Goal: Information Seeking & Learning: Learn about a topic

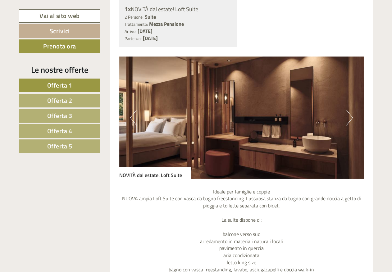
scroll to position [497, 0]
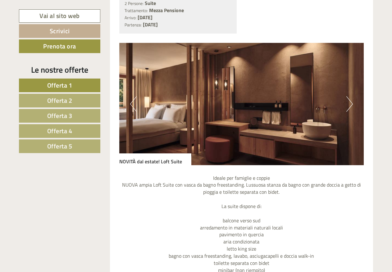
click at [354, 102] on img at bounding box center [241, 104] width 245 height 122
click at [348, 102] on button "Next" at bounding box center [349, 104] width 7 height 16
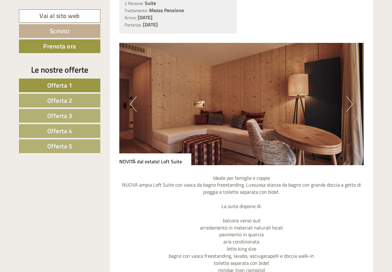
click at [348, 102] on button "Next" at bounding box center [349, 104] width 7 height 16
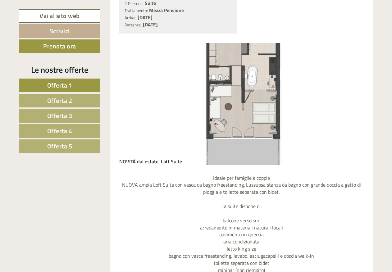
click at [348, 102] on button "Next" at bounding box center [349, 104] width 7 height 16
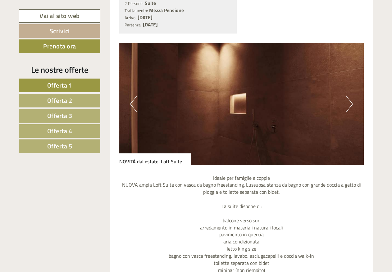
click at [348, 102] on button "Next" at bounding box center [349, 104] width 7 height 16
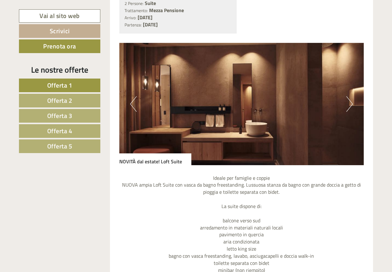
click at [348, 102] on button "Next" at bounding box center [349, 104] width 7 height 16
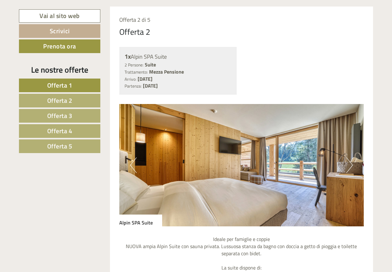
scroll to position [993, 0]
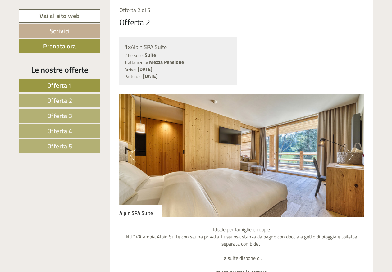
click at [350, 155] on button "Next" at bounding box center [349, 156] width 7 height 16
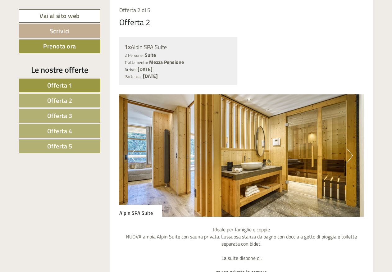
click at [350, 155] on button "Next" at bounding box center [349, 156] width 7 height 16
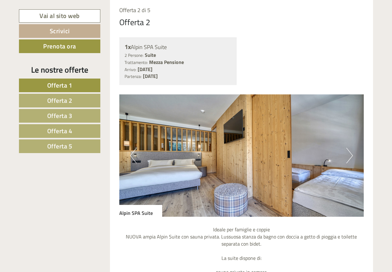
click at [350, 155] on button "Next" at bounding box center [349, 156] width 7 height 16
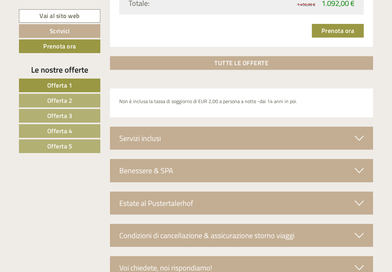
scroll to position [2018, 0]
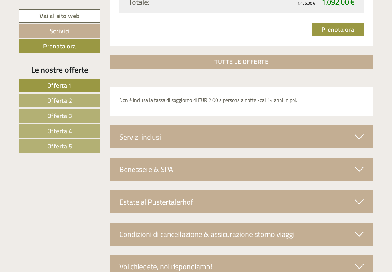
click at [353, 139] on div "Servizi inclusi" at bounding box center [241, 136] width 263 height 23
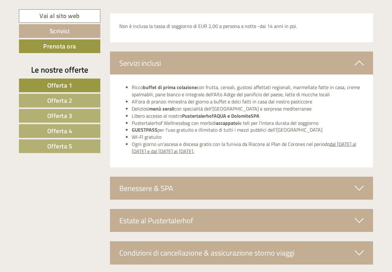
scroll to position [2111, 0]
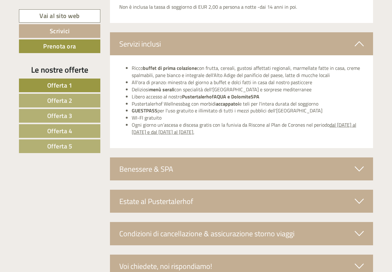
click at [358, 169] on icon at bounding box center [358, 169] width 9 height 11
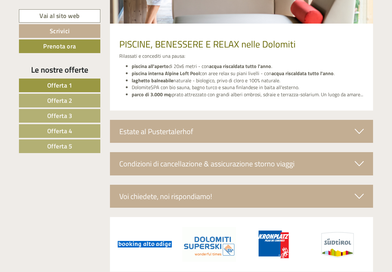
scroll to position [2420, 0]
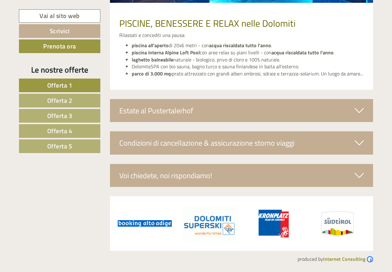
click at [355, 111] on icon at bounding box center [358, 110] width 9 height 11
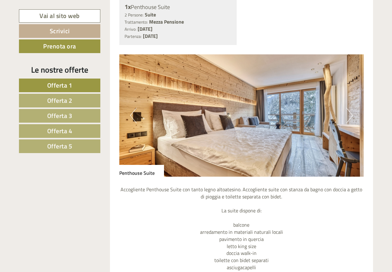
scroll to position [1572, 0]
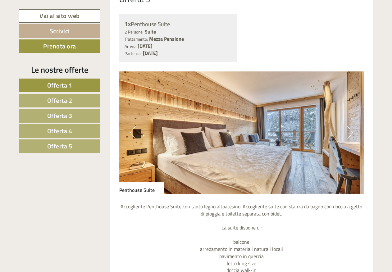
click at [348, 130] on button "Next" at bounding box center [349, 133] width 7 height 16
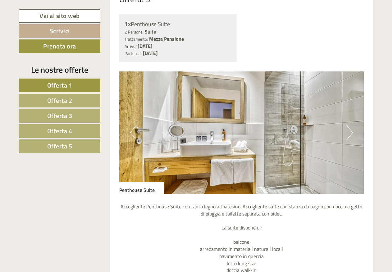
click at [348, 130] on button "Next" at bounding box center [349, 133] width 7 height 16
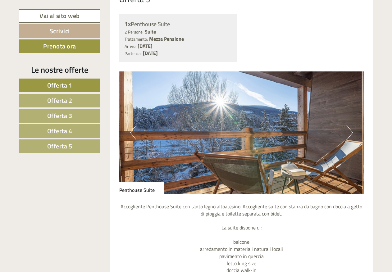
click at [348, 130] on button "Next" at bounding box center [349, 133] width 7 height 16
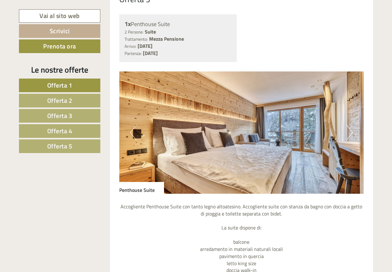
click at [348, 130] on button "Next" at bounding box center [349, 133] width 7 height 16
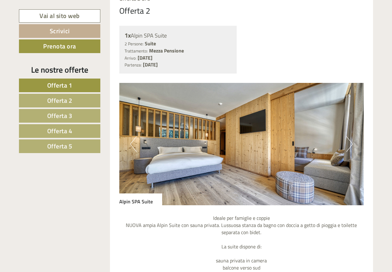
scroll to position [982, 0]
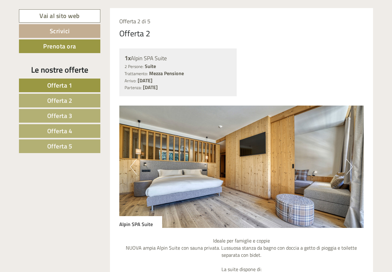
click at [351, 164] on button "Next" at bounding box center [349, 167] width 7 height 16
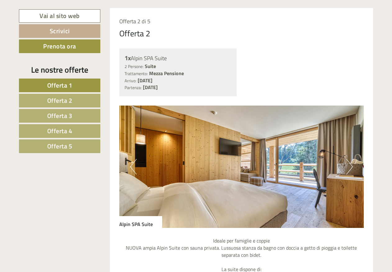
click at [351, 164] on button "Next" at bounding box center [349, 167] width 7 height 16
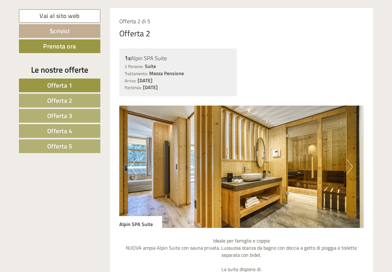
click at [351, 164] on button "Next" at bounding box center [349, 167] width 7 height 16
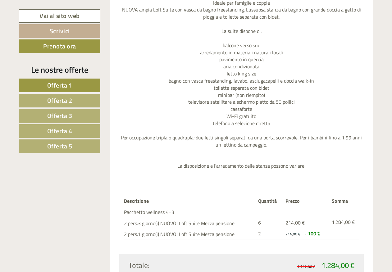
scroll to position [517, 0]
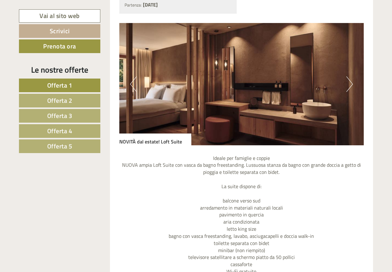
click at [350, 88] on button "Next" at bounding box center [349, 84] width 7 height 16
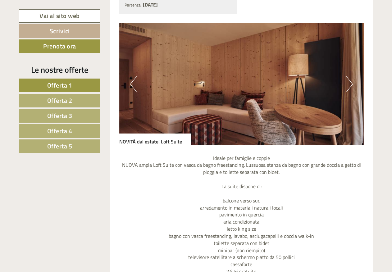
click at [350, 88] on button "Next" at bounding box center [349, 84] width 7 height 16
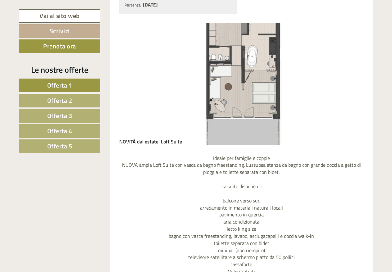
click at [350, 88] on button "Next" at bounding box center [349, 84] width 7 height 16
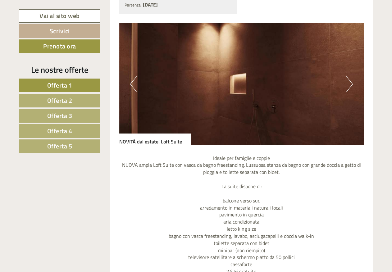
click at [350, 88] on button "Next" at bounding box center [349, 84] width 7 height 16
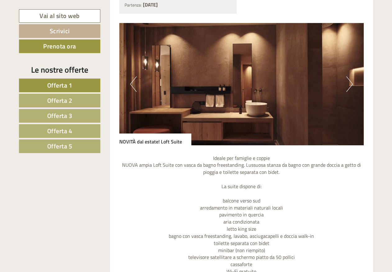
click at [350, 88] on button "Next" at bounding box center [349, 84] width 7 height 16
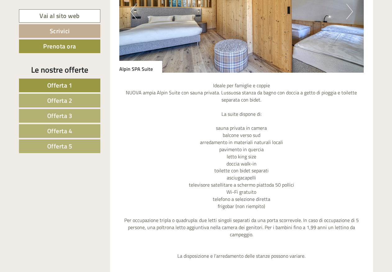
scroll to position [1013, 0]
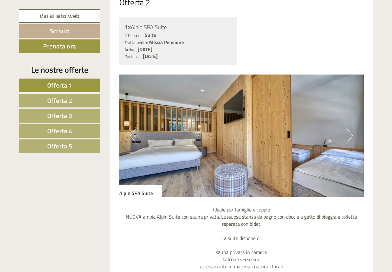
click at [350, 136] on button "Next" at bounding box center [349, 136] width 7 height 16
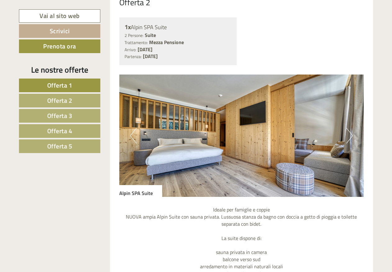
click at [350, 136] on button "Next" at bounding box center [349, 136] width 7 height 16
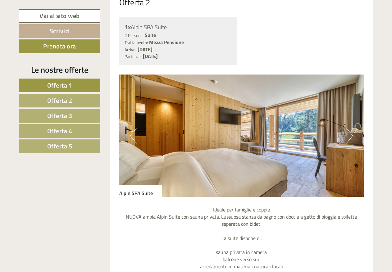
click at [350, 136] on button "Next" at bounding box center [349, 136] width 7 height 16
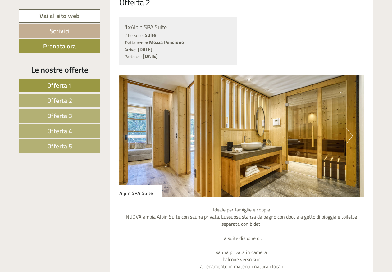
click at [350, 136] on button "Next" at bounding box center [349, 136] width 7 height 16
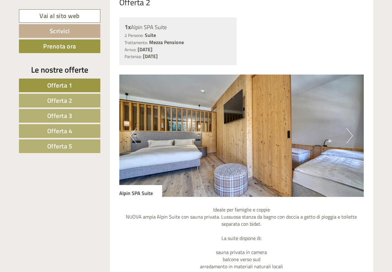
click at [350, 136] on button "Next" at bounding box center [349, 136] width 7 height 16
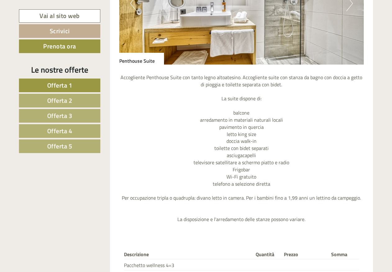
scroll to position [1634, 0]
